Goal: Task Accomplishment & Management: Use online tool/utility

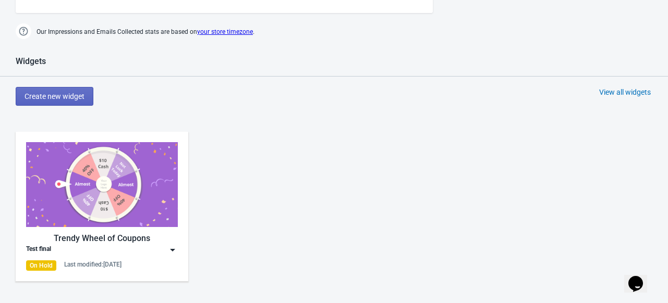
scroll to position [469, 0]
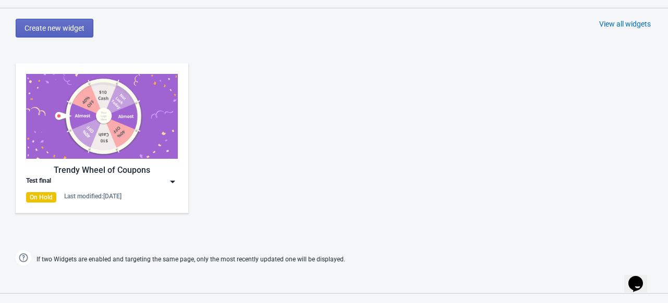
click at [117, 115] on img at bounding box center [102, 116] width 152 height 85
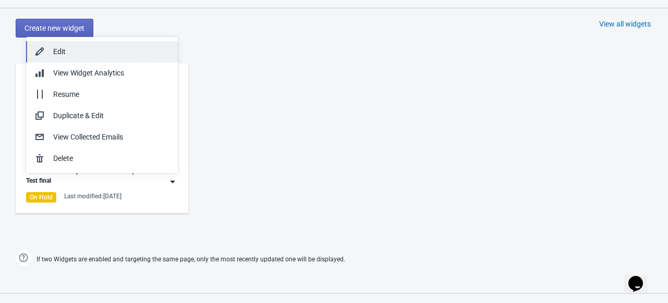
click at [127, 50] on div "Edit" at bounding box center [111, 51] width 116 height 11
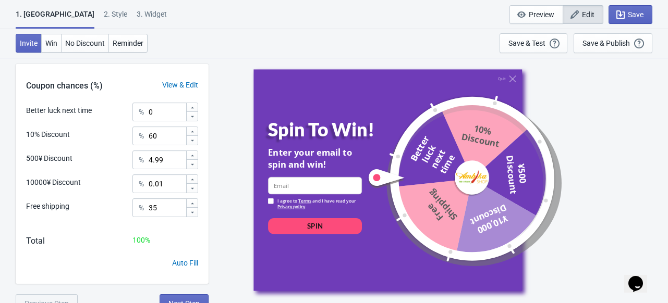
scroll to position [318, 0]
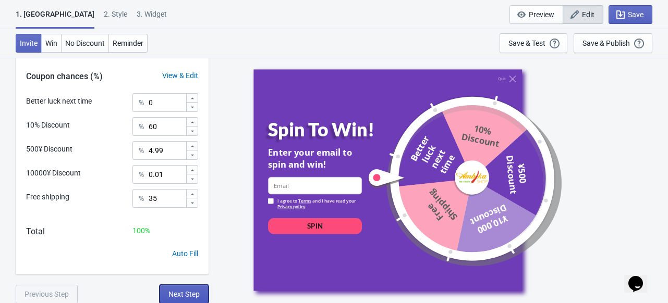
click at [184, 292] on span "Next Step" at bounding box center [183, 294] width 31 height 8
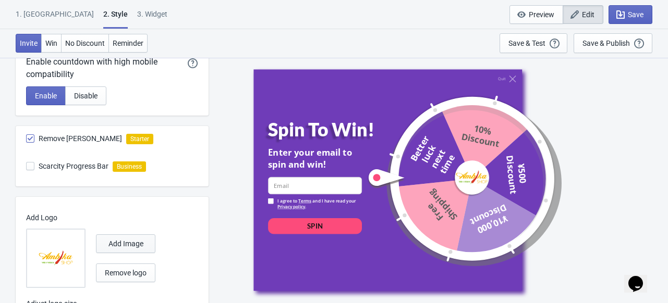
scroll to position [411, 0]
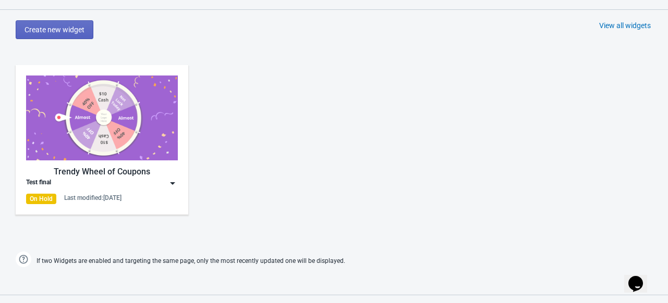
scroll to position [469, 0]
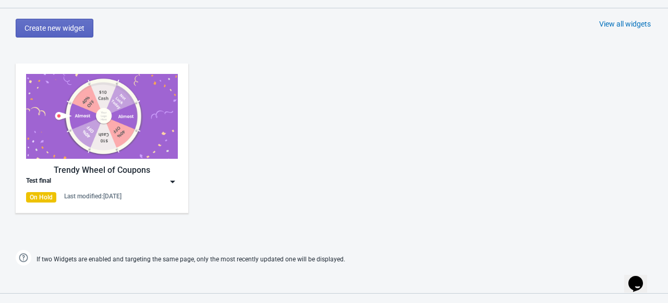
click at [103, 112] on img at bounding box center [102, 116] width 152 height 85
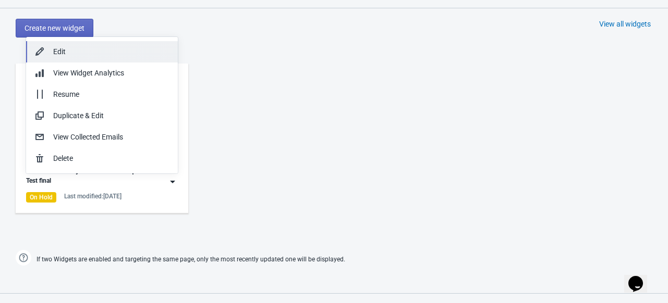
click at [142, 45] on button "Edit" at bounding box center [102, 51] width 152 height 21
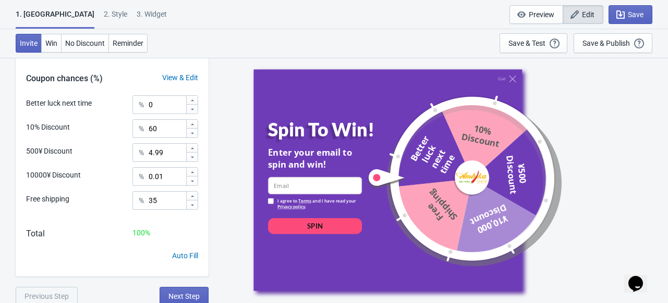
scroll to position [318, 0]
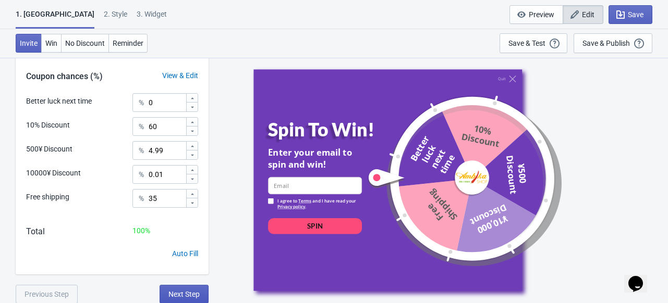
click at [192, 291] on span "Next Step" at bounding box center [183, 294] width 31 height 8
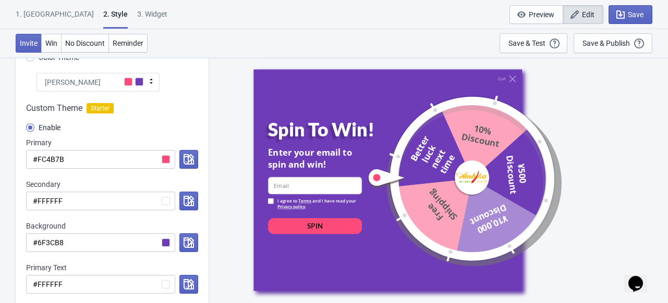
scroll to position [104, 0]
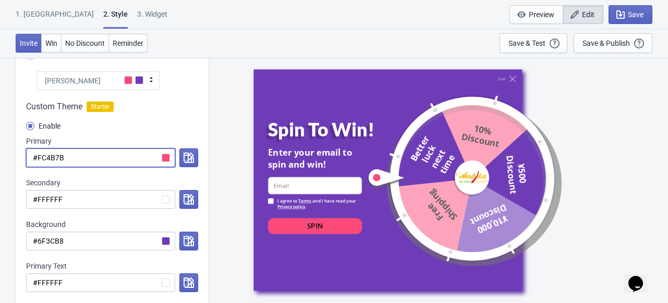
click at [94, 158] on input "#FC4B7B" at bounding box center [100, 158] width 149 height 19
click at [117, 247] on input "#6F3CB8" at bounding box center [100, 241] width 149 height 19
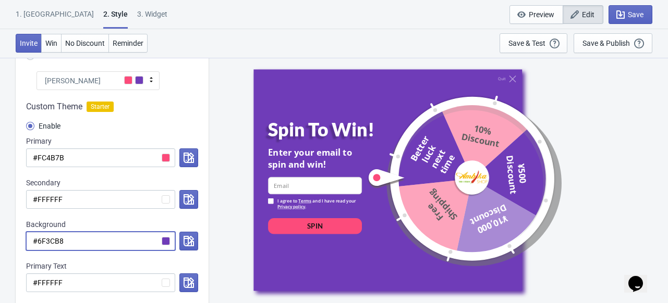
click at [117, 247] on input "#6F3CB8" at bounding box center [100, 241] width 149 height 19
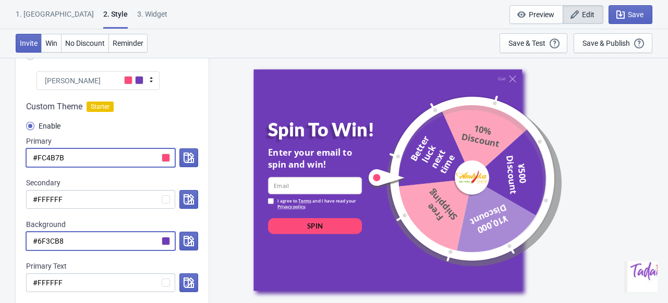
click at [117, 157] on input "#FC4B7B" at bounding box center [100, 158] width 149 height 19
